Goal: Task Accomplishment & Management: Complete application form

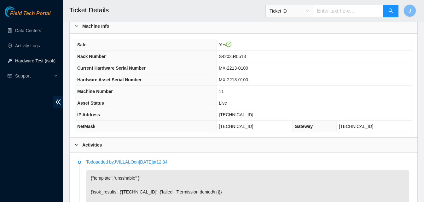
scroll to position [184, 0]
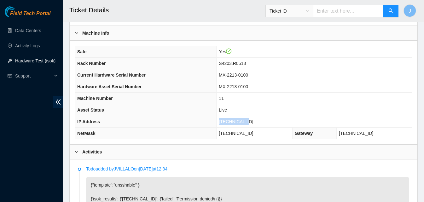
drag, startPoint x: 264, startPoint y: 122, endPoint x: 197, endPoint y: 125, distance: 67.0
click at [197, 125] on tr "IP Address 23.53.121.14" at bounding box center [243, 122] width 337 height 12
copy tr "23.53.121.14"
click at [217, 46] on th "Safe" at bounding box center [146, 52] width 142 height 12
click at [193, 61] on th "Rack Number" at bounding box center [146, 64] width 142 height 12
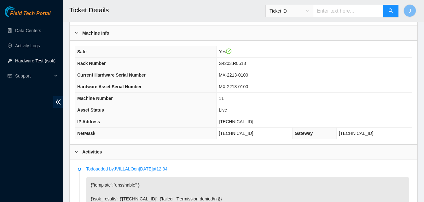
click at [193, 61] on th "Rack Number" at bounding box center [146, 64] width 142 height 12
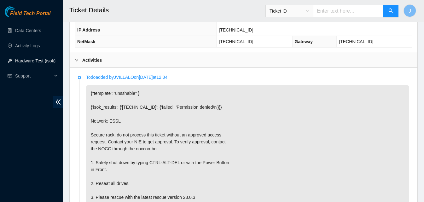
scroll to position [273, 0]
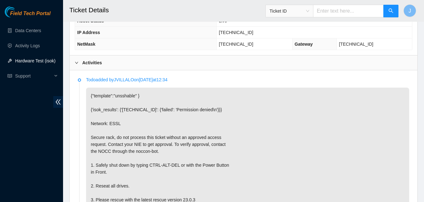
click at [210, 69] on div "Activities" at bounding box center [244, 63] width 348 height 15
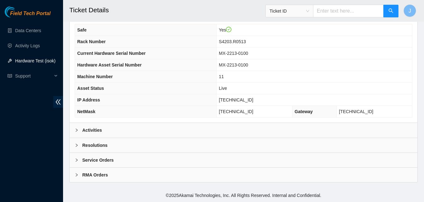
scroll to position [205, 0]
click at [316, 144] on div "Resolutions" at bounding box center [244, 145] width 348 height 15
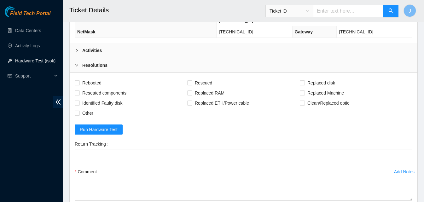
scroll to position [314, 0]
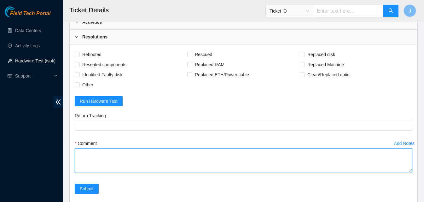
click at [207, 167] on textarea "Comment" at bounding box center [244, 161] width 338 height 24
type textarea "server was frozen with errors power cycled since it wouldn't repond to commands…"
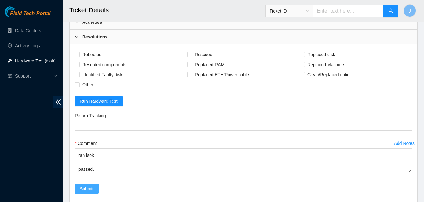
click at [81, 189] on span "Submit" at bounding box center [87, 189] width 14 height 7
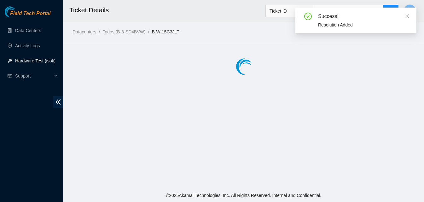
scroll to position [0, 0]
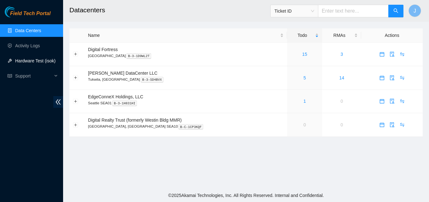
click at [46, 61] on link "Hardware Test (isok)" at bounding box center [35, 60] width 40 height 5
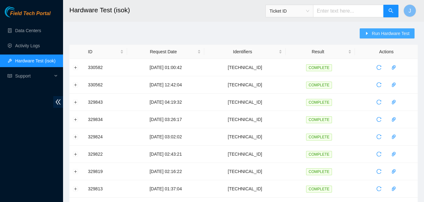
click at [385, 30] on span "Run Hardware Test" at bounding box center [391, 33] width 38 height 7
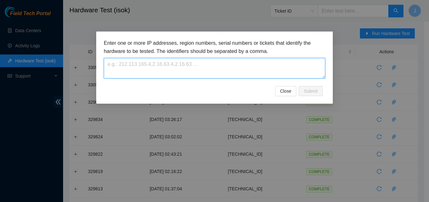
click at [224, 63] on textarea at bounding box center [215, 68] width 222 height 21
paste textarea "23.53.121.14"
type textarea "23.53.121.14"
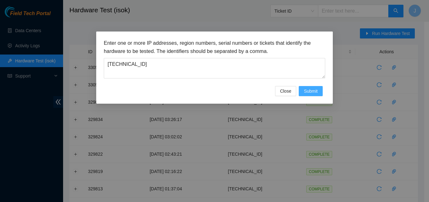
click at [309, 90] on span "Submit" at bounding box center [311, 91] width 14 height 7
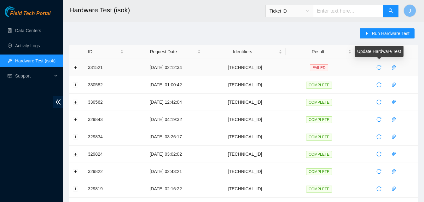
click at [379, 65] on icon "reload" at bounding box center [379, 67] width 5 height 5
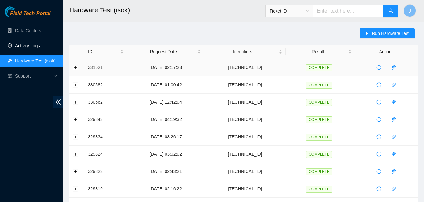
click at [35, 44] on link "Activity Logs" at bounding box center [27, 45] width 25 height 5
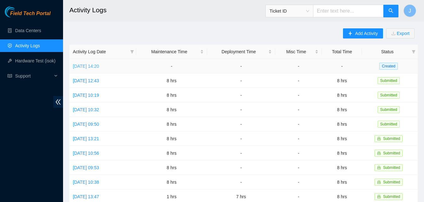
click at [86, 68] on link "Wed, 03 Sep 2025 14:20" at bounding box center [86, 66] width 26 height 5
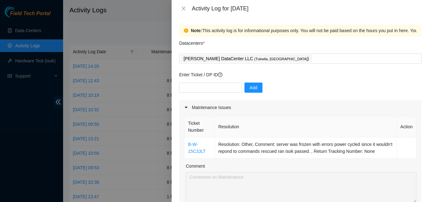
click at [0, 112] on div at bounding box center [214, 101] width 429 height 202
click at [183, 10] on icon "close" at bounding box center [183, 9] width 3 height 4
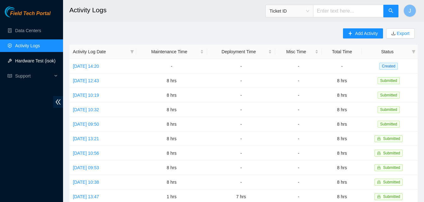
click at [37, 59] on link "Hardware Test (isok)" at bounding box center [35, 60] width 40 height 5
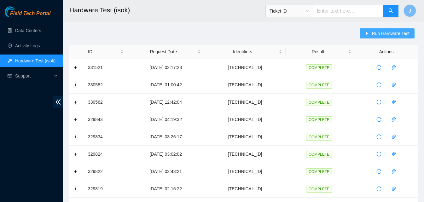
click at [381, 33] on span "Run Hardware Test" at bounding box center [391, 33] width 38 height 7
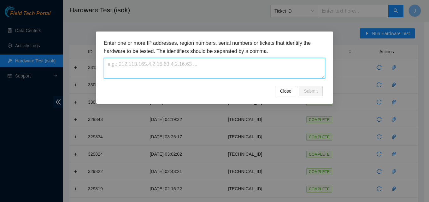
click at [226, 66] on textarea at bounding box center [215, 68] width 222 height 21
paste textarea "23.37.231.134"
type textarea "23.37.231.134"
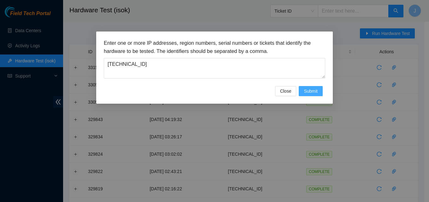
click at [318, 90] on button "Submit" at bounding box center [311, 91] width 24 height 10
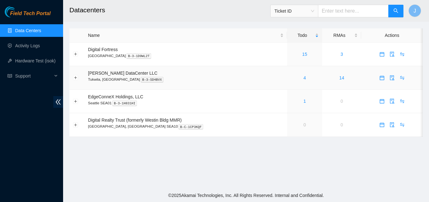
click at [294, 78] on div "4" at bounding box center [305, 77] width 28 height 7
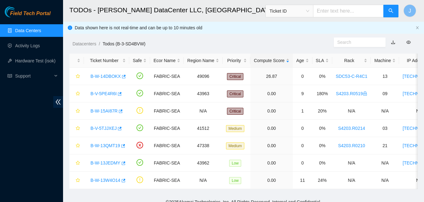
scroll to position [11, 0]
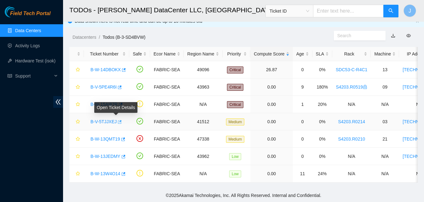
click at [117, 120] on span "button" at bounding box center [119, 122] width 4 height 5
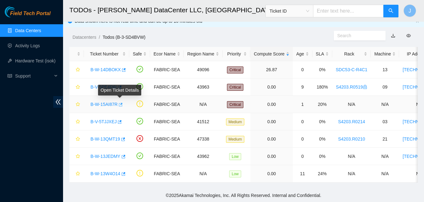
click at [120, 103] on icon "button" at bounding box center [121, 104] width 4 height 3
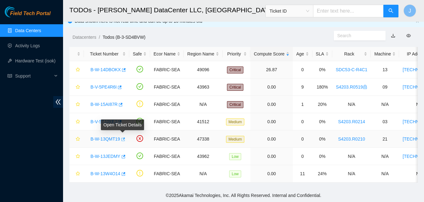
click at [123, 137] on icon "button" at bounding box center [123, 139] width 4 height 4
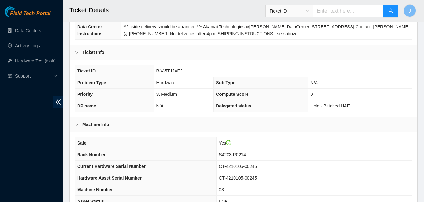
scroll to position [205, 0]
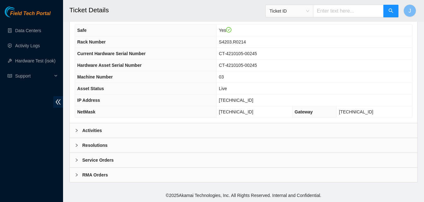
click at [246, 130] on div "Activities" at bounding box center [244, 130] width 348 height 15
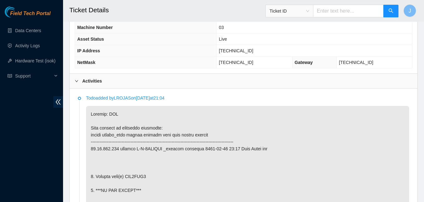
scroll to position [261, 0]
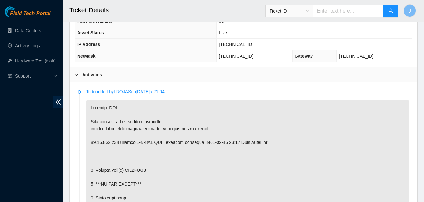
click at [291, 70] on div "Activities" at bounding box center [244, 75] width 348 height 15
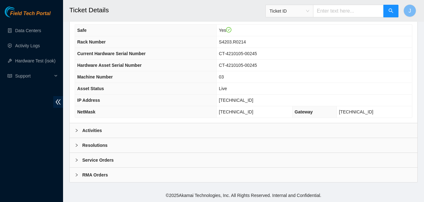
scroll to position [205, 0]
click at [280, 144] on div "Resolutions" at bounding box center [244, 145] width 348 height 15
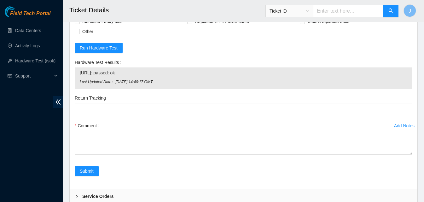
scroll to position [368, 0]
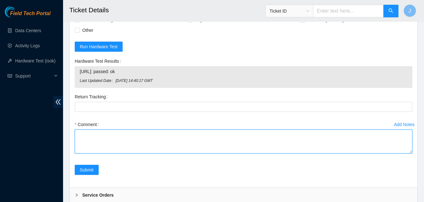
click at [225, 152] on textarea "Comment" at bounding box center [244, 142] width 338 height 24
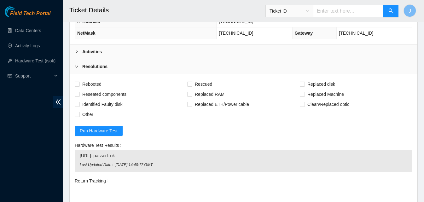
scroll to position [279, 0]
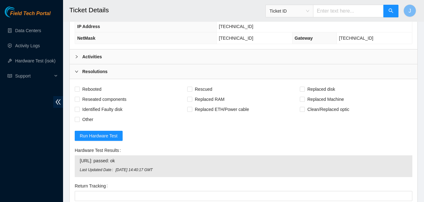
click at [256, 55] on div "Activities" at bounding box center [244, 57] width 348 height 15
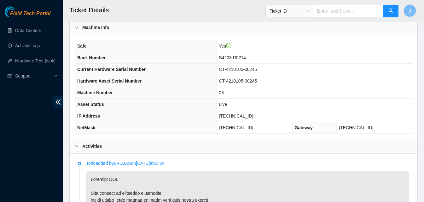
scroll to position [195, 0]
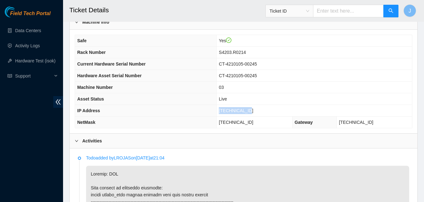
drag, startPoint x: 264, startPoint y: 111, endPoint x: 211, endPoint y: 113, distance: 53.4
click at [211, 113] on tr "IP Address 23.37.231.134" at bounding box center [243, 111] width 337 height 12
copy tr "[TECHNICAL_ID]"
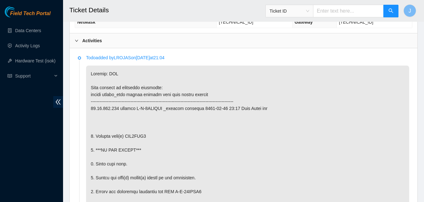
scroll to position [290, 0]
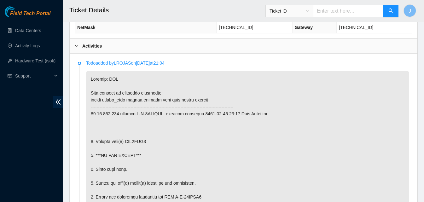
click at [311, 53] on div "Activities" at bounding box center [244, 46] width 348 height 15
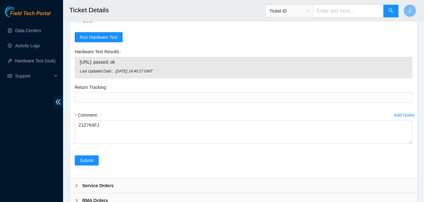
scroll to position [389, 0]
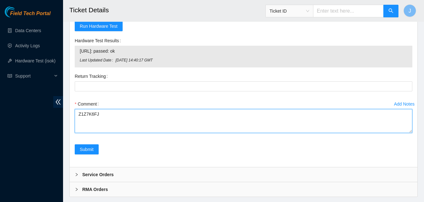
click at [213, 123] on textarea "Z1Z7K6FJ" at bounding box center [244, 121] width 338 height 24
paste textarea "plugged in K&M and powered down server replaced old drive with new drive powere…"
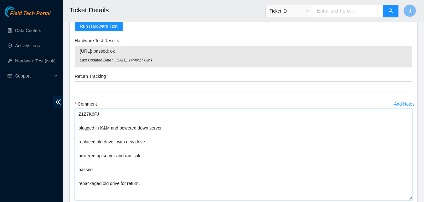
scroll to position [0, 0]
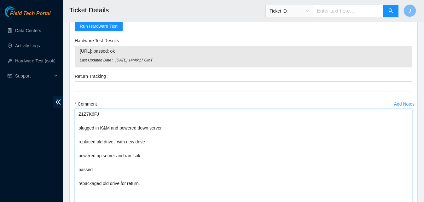
drag, startPoint x: 410, startPoint y: 130, endPoint x: 419, endPoint y: 215, distance: 85.1
click at [81, 114] on textarea "Z1Z7K6FJ plugged in K&M and powered down server replaced old drive with new dri…" at bounding box center [244, 163] width 338 height 109
drag, startPoint x: 150, startPoint y: 143, endPoint x: 150, endPoint y: 139, distance: 4.1
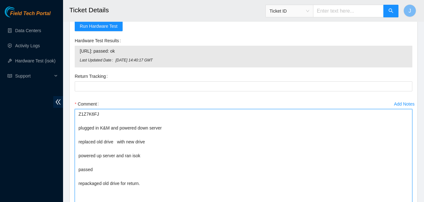
click at [150, 140] on textarea "Z1Z7K6FJ plugged in K&M and powered down server replaced old drive with new dri…" at bounding box center [244, 163] width 338 height 109
paste textarea "Z1Z7K6FJ"
click at [86, 115] on textarea "Z1Z7K6FJ plugged in K&M and powered down server replaced old drive with new dri…" at bounding box center [244, 163] width 338 height 109
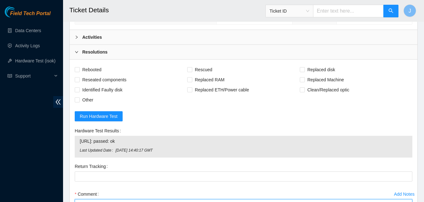
scroll to position [286, 0]
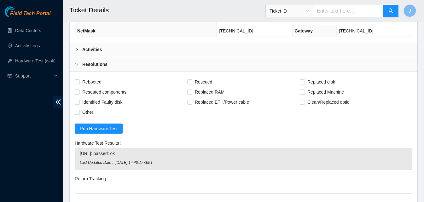
click at [264, 50] on div "Activities" at bounding box center [244, 49] width 348 height 15
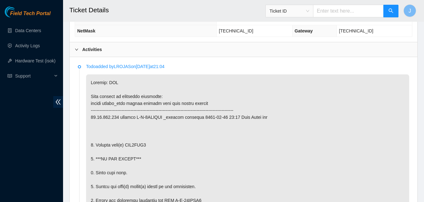
copy p "WJG1TXA0"
click at [131, 56] on div "Activities" at bounding box center [244, 49] width 348 height 15
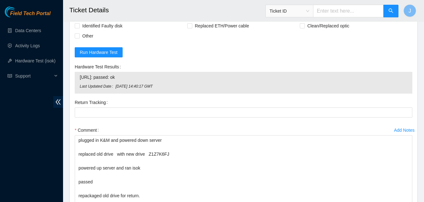
scroll to position [399, 0]
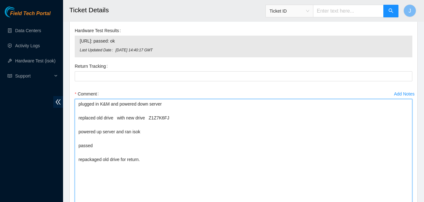
click at [116, 119] on textarea "plugged in K&M and powered down server replaced old drive with new drive Z1Z7K6…" at bounding box center [244, 153] width 338 height 109
paste textarea "WJG1TXA0"
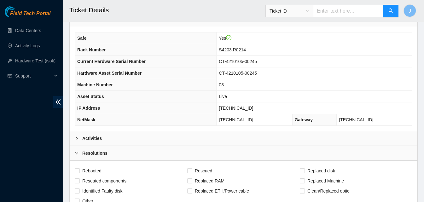
scroll to position [189, 0]
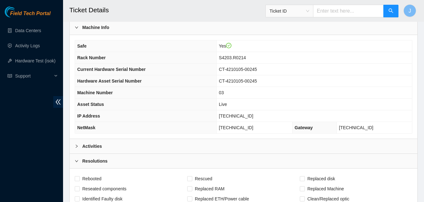
type textarea "plugged in K&M and powered down server replaced old drive WJG1TXA0 with new dri…"
click at [239, 134] on div "Safe Yes Rack Number S4203.R0214 Current Hardware Serial Number CT-4210105-0024…" at bounding box center [244, 87] width 348 height 104
click at [237, 146] on div "Activities" at bounding box center [244, 146] width 348 height 15
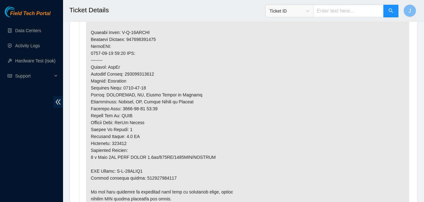
scroll to position [480, 0]
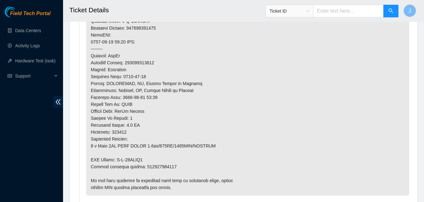
click at [154, 165] on p at bounding box center [247, 38] width 323 height 315
copy p "473665212216"
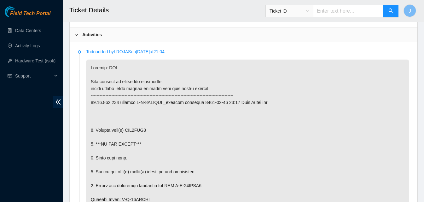
scroll to position [263, 0]
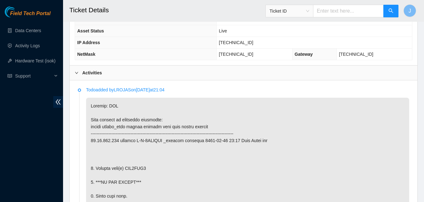
click at [250, 68] on div "Activities" at bounding box center [244, 73] width 348 height 15
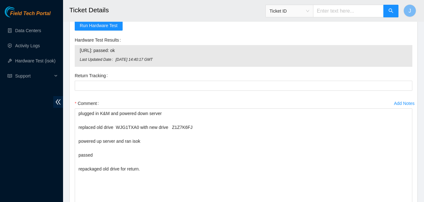
scroll to position [401, 0]
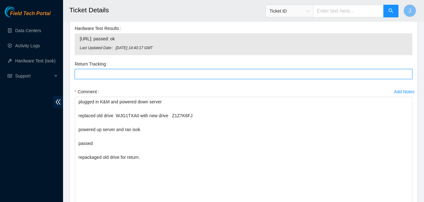
click at [239, 74] on Tracking "Return Tracking" at bounding box center [244, 74] width 338 height 10
paste Tracking "473665212216"
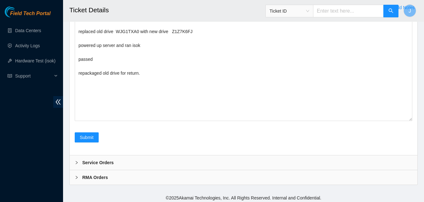
scroll to position [488, 0]
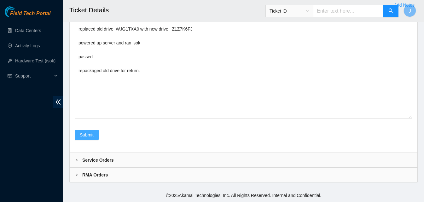
type Tracking "473665212216"
click at [92, 136] on span "Submit" at bounding box center [87, 135] width 14 height 7
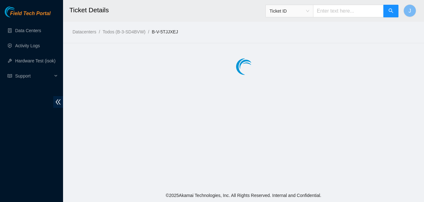
scroll to position [0, 0]
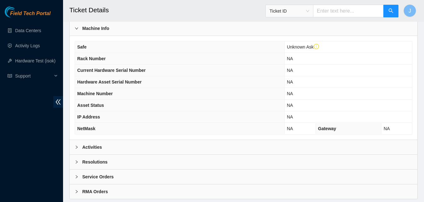
scroll to position [217, 0]
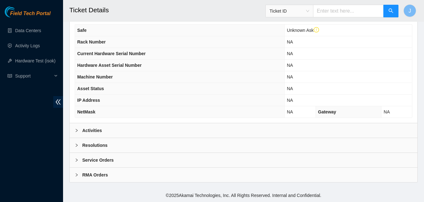
click at [270, 128] on div "Activities" at bounding box center [244, 130] width 348 height 15
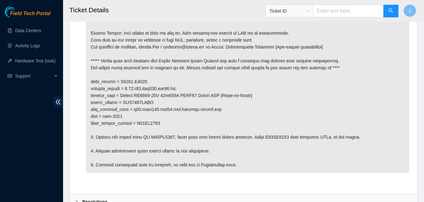
scroll to position [363, 0]
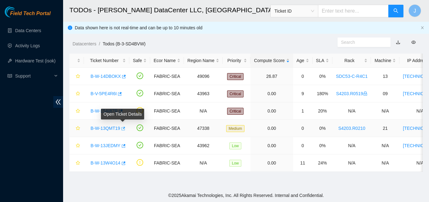
click at [122, 128] on icon "button" at bounding box center [123, 129] width 4 height 4
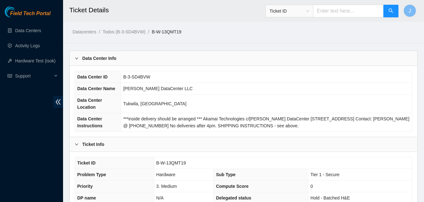
scroll to position [177, 0]
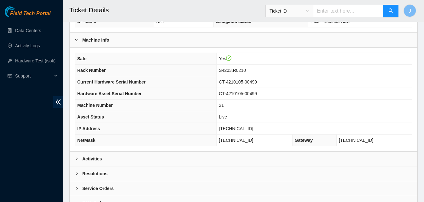
click at [334, 156] on div "Activities" at bounding box center [244, 159] width 348 height 15
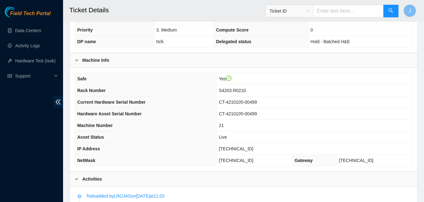
scroll to position [173, 0]
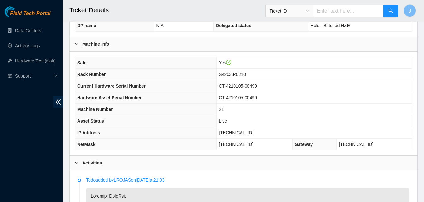
drag, startPoint x: 429, startPoint y: 66, endPoint x: 422, endPoint y: 40, distance: 26.2
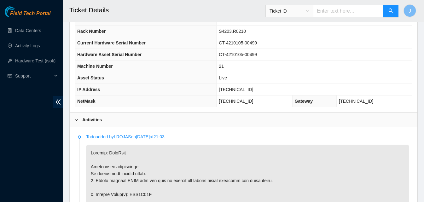
scroll to position [180, 0]
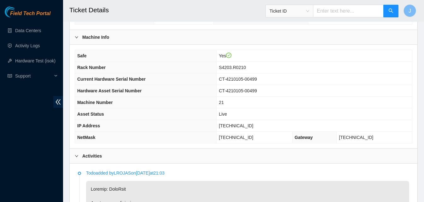
click at [161, 153] on div "Activities" at bounding box center [244, 156] width 348 height 15
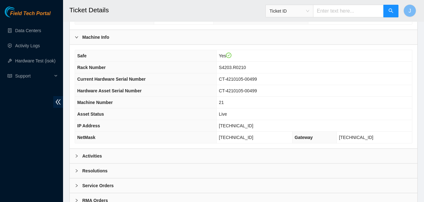
scroll to position [205, 0]
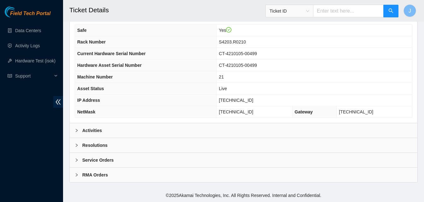
click at [275, 146] on div "Resolutions" at bounding box center [244, 145] width 348 height 15
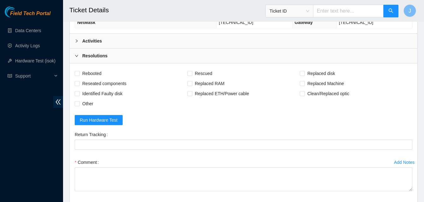
scroll to position [296, 0]
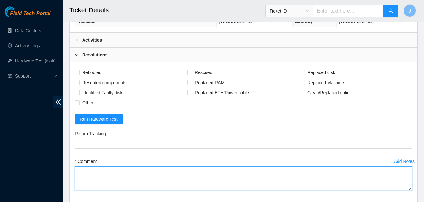
click at [213, 175] on textarea "Comment" at bounding box center [244, 179] width 338 height 24
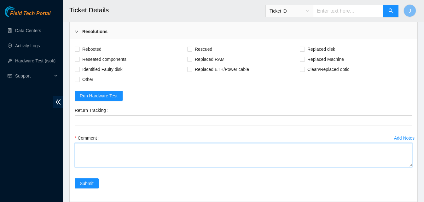
scroll to position [321, 0]
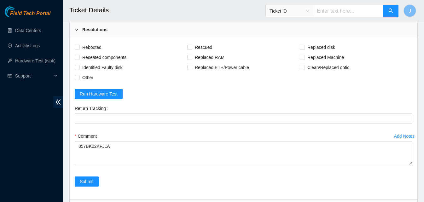
click at [19, 147] on div "Field Tech Portal Data Centers Activity Logs Hardware Test (isok) Support" at bounding box center [31, 104] width 63 height 196
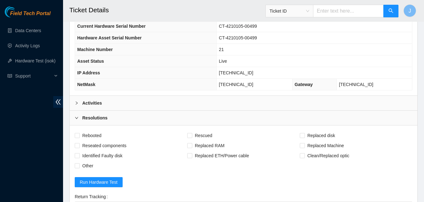
scroll to position [231, 0]
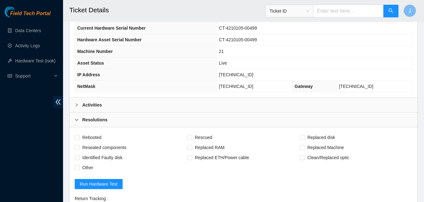
click at [154, 106] on div "Activities" at bounding box center [244, 105] width 348 height 15
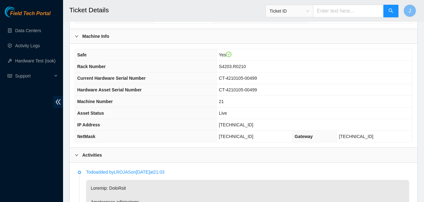
scroll to position [180, 0]
drag, startPoint x: 268, startPoint y: 125, endPoint x: 217, endPoint y: 125, distance: 51.1
click at [217, 125] on tr "IP Address [TECHNICAL_ID]" at bounding box center [243, 126] width 337 height 12
copy tr "[TECHNICAL_ID]"
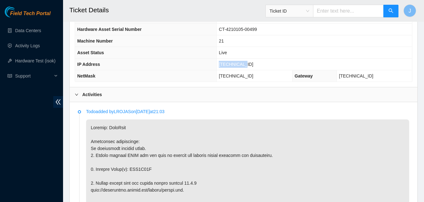
scroll to position [244, 0]
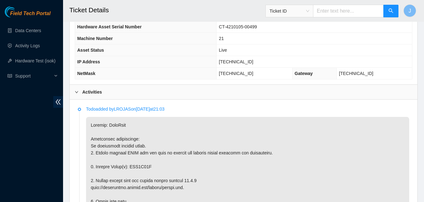
click at [177, 97] on div "Activities" at bounding box center [244, 92] width 348 height 15
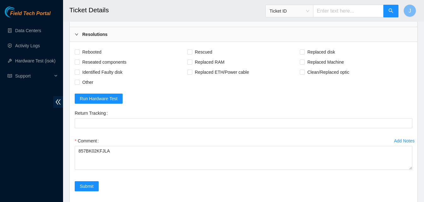
scroll to position [340, 0]
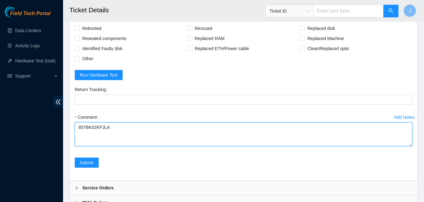
click at [118, 140] on textarea "857BK02KFJLA" at bounding box center [244, 134] width 338 height 24
paste textarea "plugged in K&M and powered down server replaced old drive with new drive powere…"
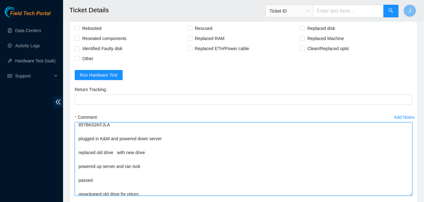
scroll to position [0, 0]
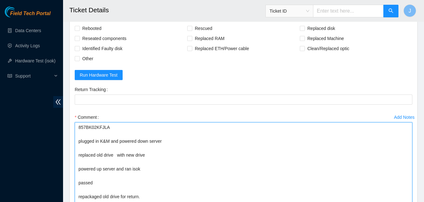
drag, startPoint x: 411, startPoint y: 145, endPoint x: 412, endPoint y: 215, distance: 69.1
click at [94, 130] on textarea "857BK02KFJLA plugged in K&M and powered down server replaced old drive with new…" at bounding box center [244, 168] width 338 height 93
click at [159, 156] on textarea "857BK02KFJLA plugged in K&M and powered down server replaced old drive with new…" at bounding box center [244, 168] width 338 height 93
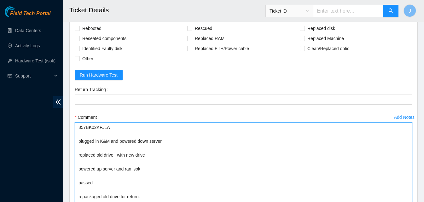
paste textarea "857BK02KFJLA"
click at [98, 126] on textarea "857BK02KFJLA plugged in K&M and powered down server replaced old drive with new…" at bounding box center [244, 168] width 338 height 93
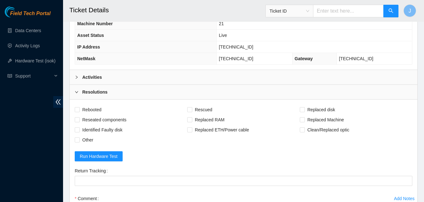
scroll to position [245, 0]
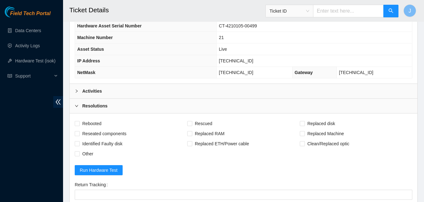
click at [285, 90] on div "Activities" at bounding box center [244, 91] width 348 height 15
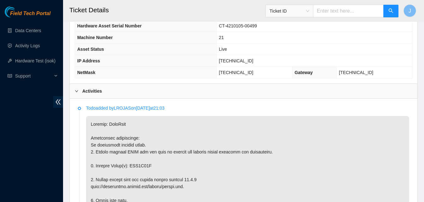
copy p "WJG0E27Z"
click at [139, 92] on div "Activities" at bounding box center [244, 91] width 348 height 15
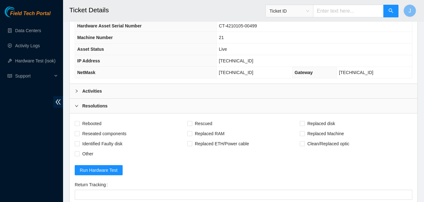
click at [139, 92] on div "Activities" at bounding box center [244, 91] width 348 height 15
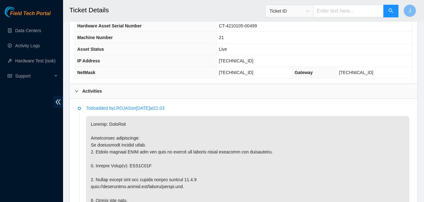
click at [252, 95] on div "Activities" at bounding box center [244, 91] width 348 height 15
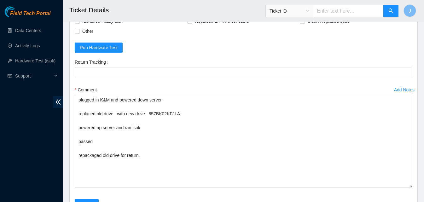
scroll to position [397, 0]
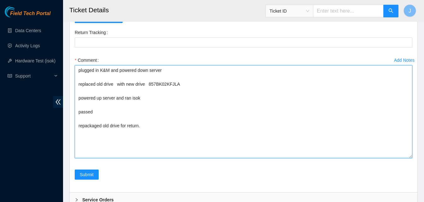
click at [116, 84] on textarea "plugged in K&M and powered down server replaced old drive with new drive 857BK0…" at bounding box center [244, 111] width 338 height 93
paste textarea "WJG0E27Z"
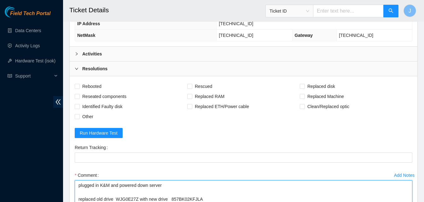
scroll to position [278, 0]
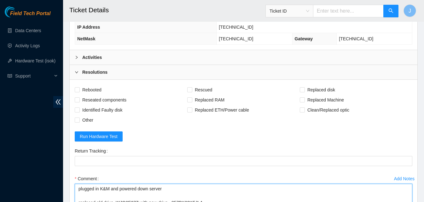
type textarea "plugged in K&M and powered down server replaced old drive WJG0E27Z with new dri…"
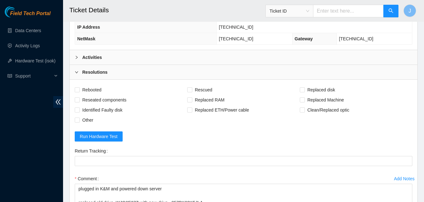
click at [261, 59] on div "Activities" at bounding box center [244, 57] width 348 height 15
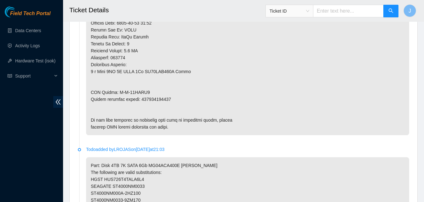
scroll to position [542, 0]
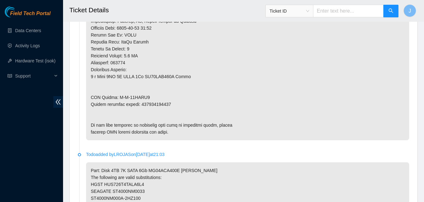
copy p "463470045579"
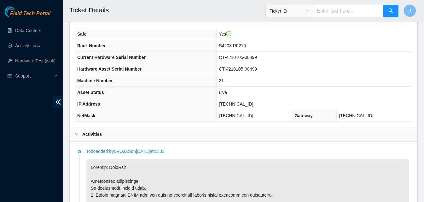
scroll to position [217, 0]
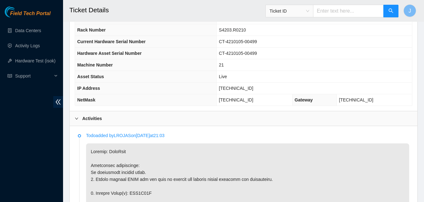
click at [248, 122] on div "Activities" at bounding box center [244, 118] width 348 height 15
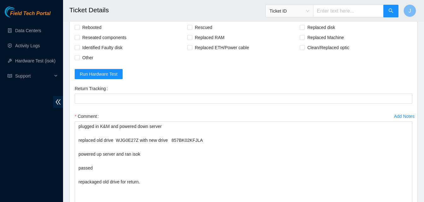
scroll to position [341, 0]
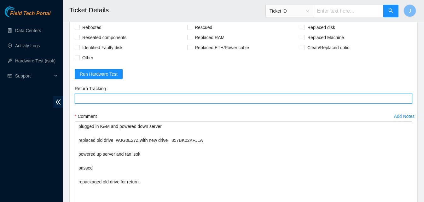
click at [349, 101] on Tracking "Return Tracking" at bounding box center [244, 99] width 338 height 10
paste Tracking "463470045579"
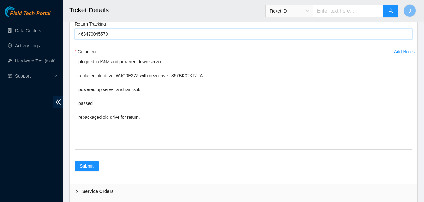
scroll to position [407, 0]
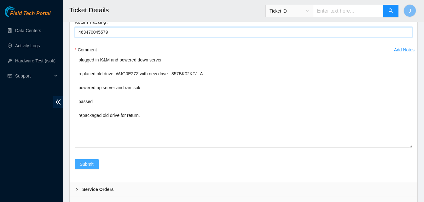
type Tracking "463470045579"
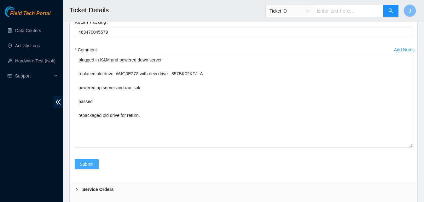
click at [87, 167] on span "Submit" at bounding box center [87, 164] width 14 height 7
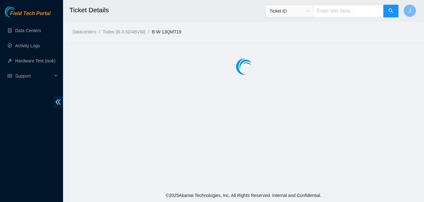
scroll to position [0, 0]
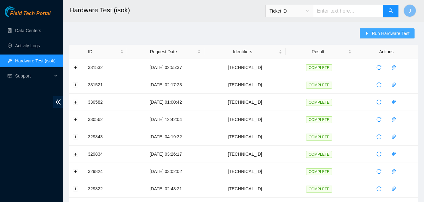
drag, startPoint x: 378, startPoint y: 35, endPoint x: 373, endPoint y: 37, distance: 4.9
click at [377, 35] on span "Run Hardware Test" at bounding box center [391, 33] width 38 height 7
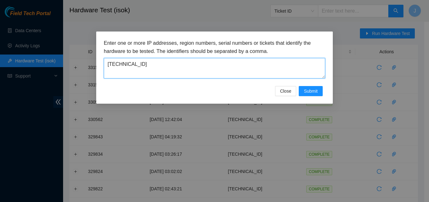
drag, startPoint x: 194, startPoint y: 75, endPoint x: 54, endPoint y: 66, distance: 140.1
click at [54, 66] on div "Enter one or more IP addresses, region numbers, serial numbers or tickets that …" at bounding box center [214, 101] width 429 height 202
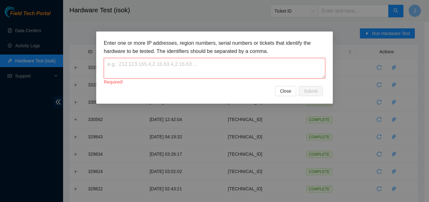
paste textarea "[TECHNICAL_ID]"
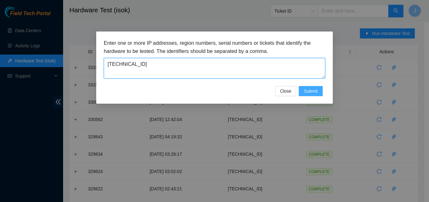
type textarea "[TECHNICAL_ID]"
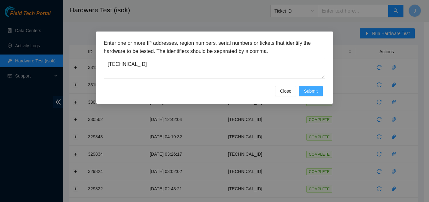
click at [315, 94] on span "Submit" at bounding box center [311, 91] width 14 height 7
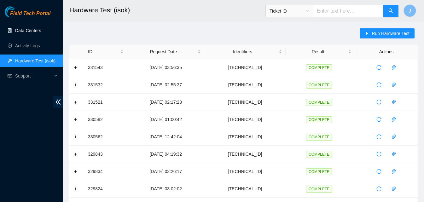
click at [26, 32] on link "Data Centers" at bounding box center [28, 30] width 26 height 5
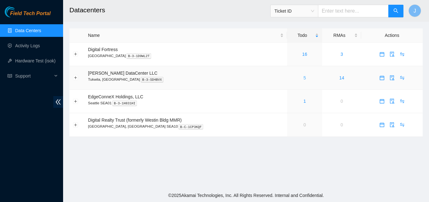
click at [304, 78] on link "5" at bounding box center [305, 77] width 3 height 5
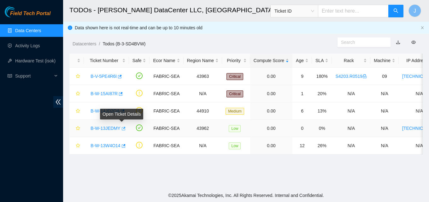
click at [121, 130] on icon "button" at bounding box center [123, 129] width 4 height 4
click at [25, 44] on link "Activity Logs" at bounding box center [27, 45] width 25 height 5
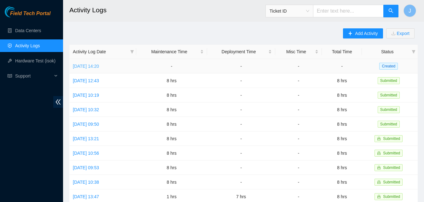
click at [99, 66] on link "[DATE] 14:20" at bounding box center [86, 66] width 26 height 5
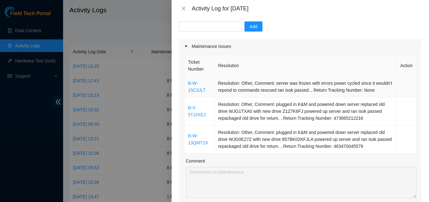
scroll to position [63, 0]
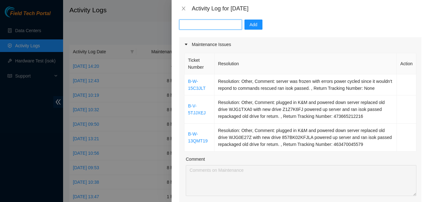
click at [212, 23] on input "text" at bounding box center [210, 25] width 63 height 10
click at [139, 30] on div at bounding box center [214, 101] width 429 height 202
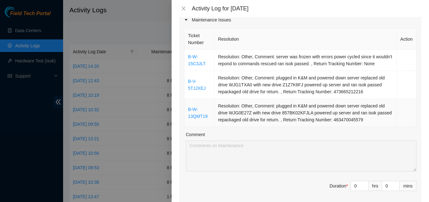
scroll to position [126, 0]
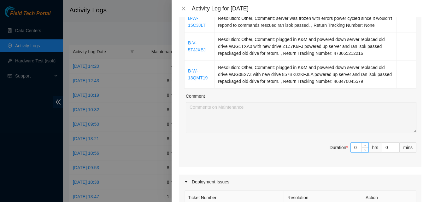
click at [355, 152] on input "0" at bounding box center [360, 147] width 18 height 9
type input "8"
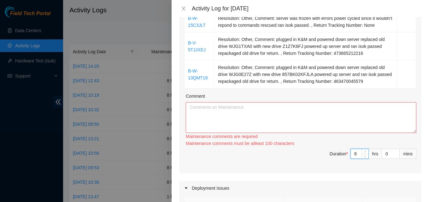
type input "8"
click at [316, 133] on textarea "Comment" at bounding box center [301, 117] width 231 height 31
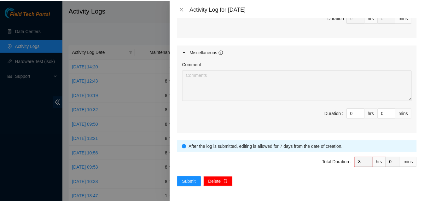
scroll to position [394, 0]
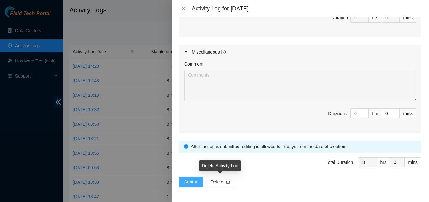
type textarea "worked on tickets. also helped with logistics and packages. got things done. or…"
click at [188, 177] on button "Submit" at bounding box center [191, 182] width 24 height 10
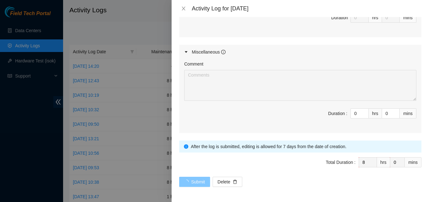
click at [191, 179] on span "Submit" at bounding box center [198, 182] width 14 height 7
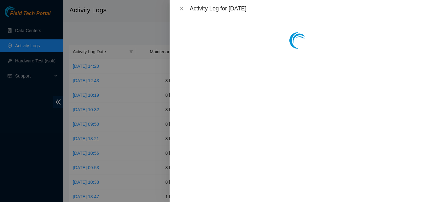
scroll to position [0, 0]
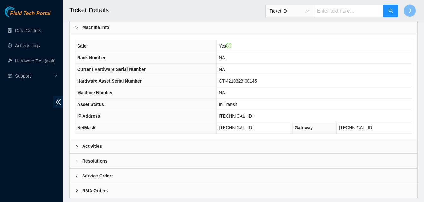
click at [122, 150] on div "Activities" at bounding box center [244, 146] width 348 height 15
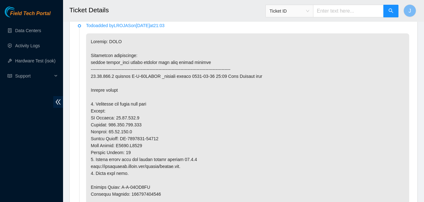
scroll to position [342, 0]
